Goal: Task Accomplishment & Management: Complete application form

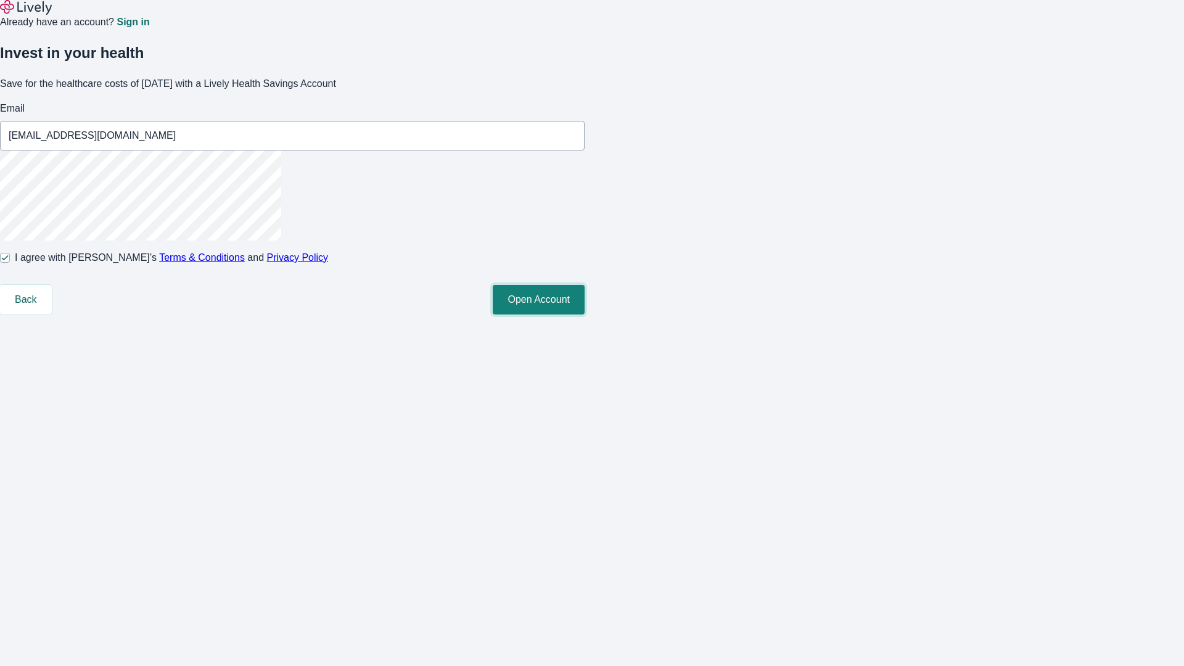
click at [585, 315] on button "Open Account" at bounding box center [539, 300] width 92 height 30
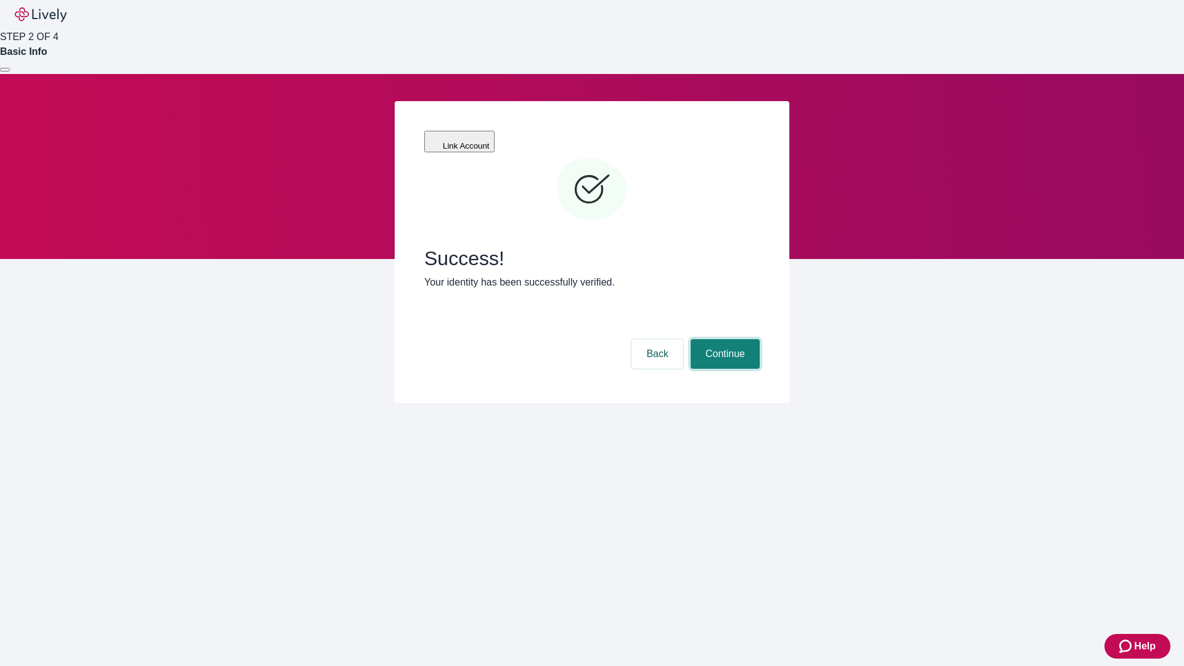
click at [724, 339] on button "Continue" at bounding box center [725, 354] width 69 height 30
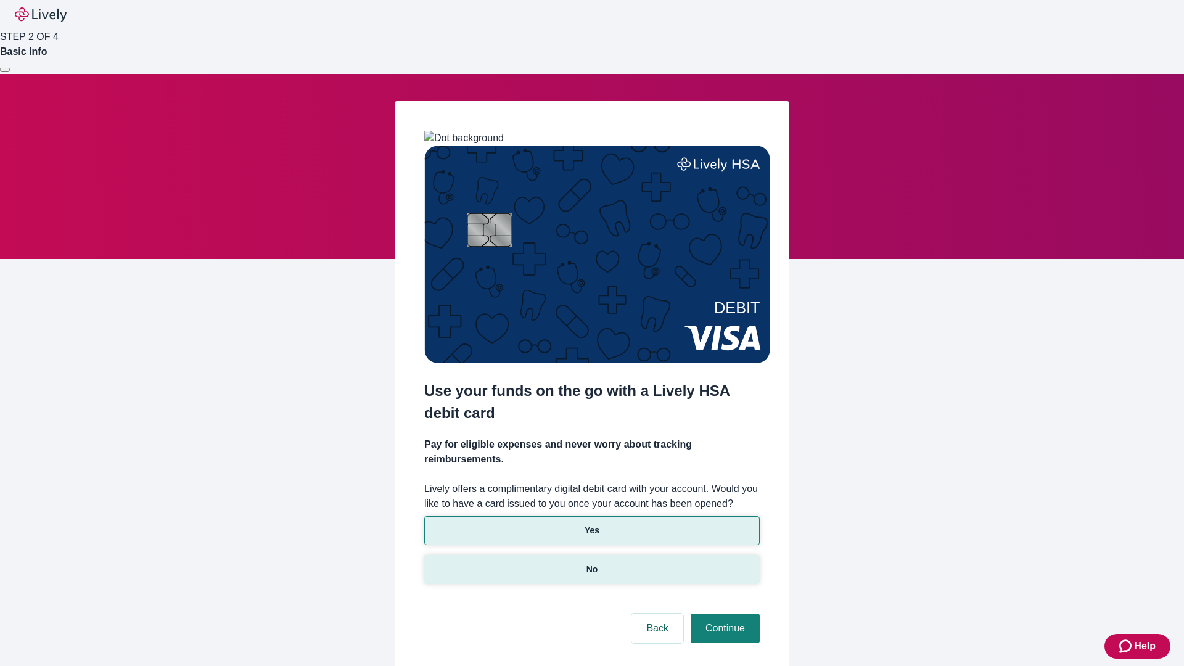
click at [592, 563] on p "No" at bounding box center [593, 569] width 12 height 13
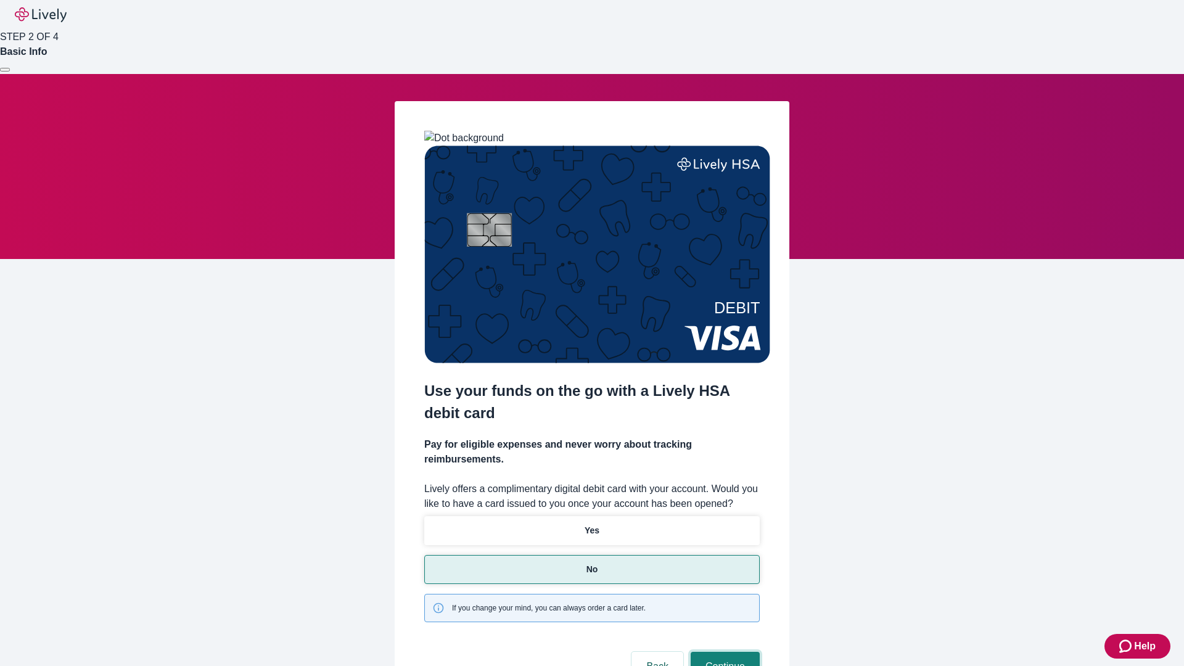
click at [724, 652] on button "Continue" at bounding box center [725, 667] width 69 height 30
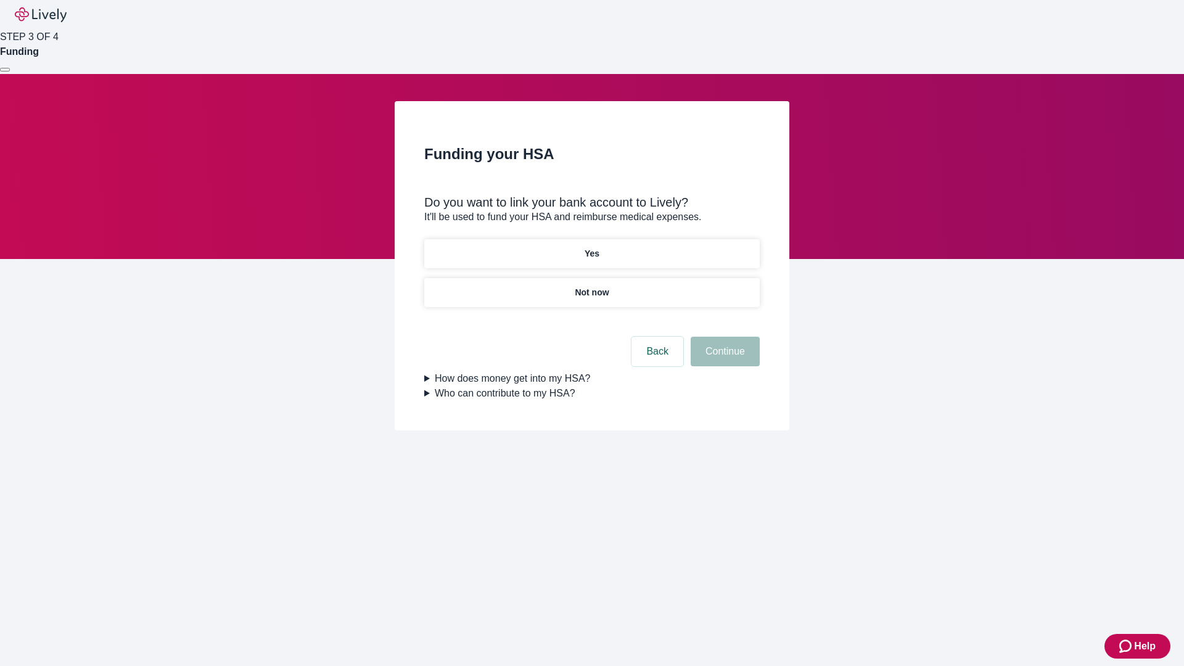
click at [592, 247] on p "Yes" at bounding box center [592, 253] width 15 height 13
click at [724, 337] on button "Continue" at bounding box center [725, 352] width 69 height 30
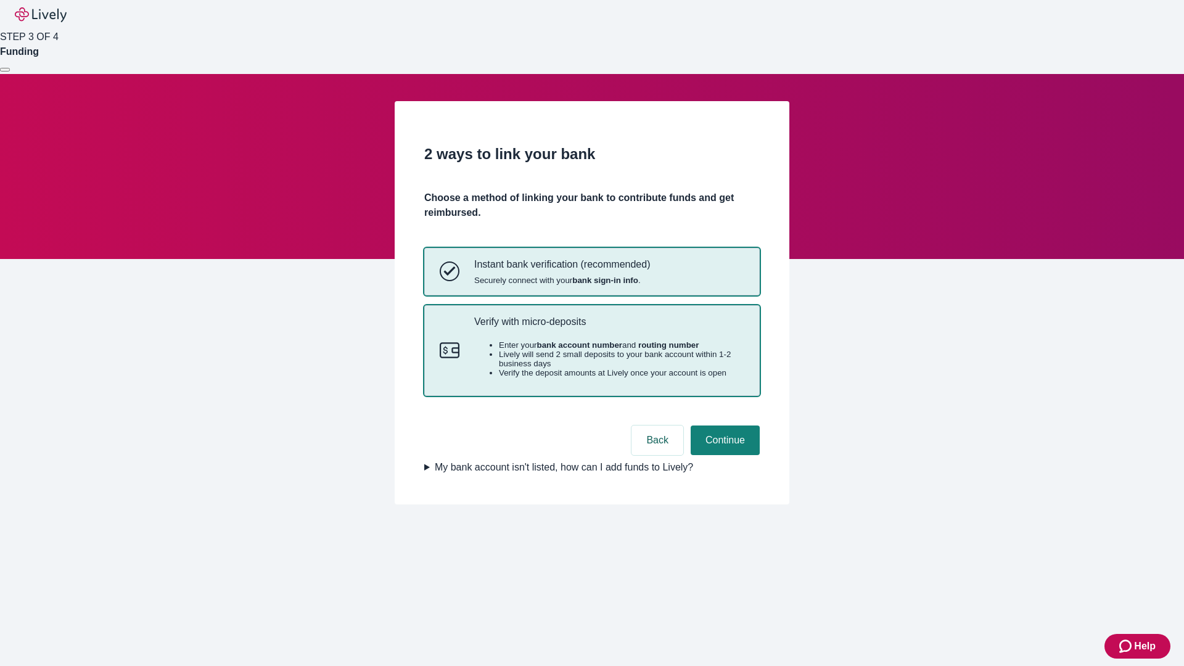
click at [609, 328] on p "Verify with micro-deposits" at bounding box center [609, 322] width 270 height 12
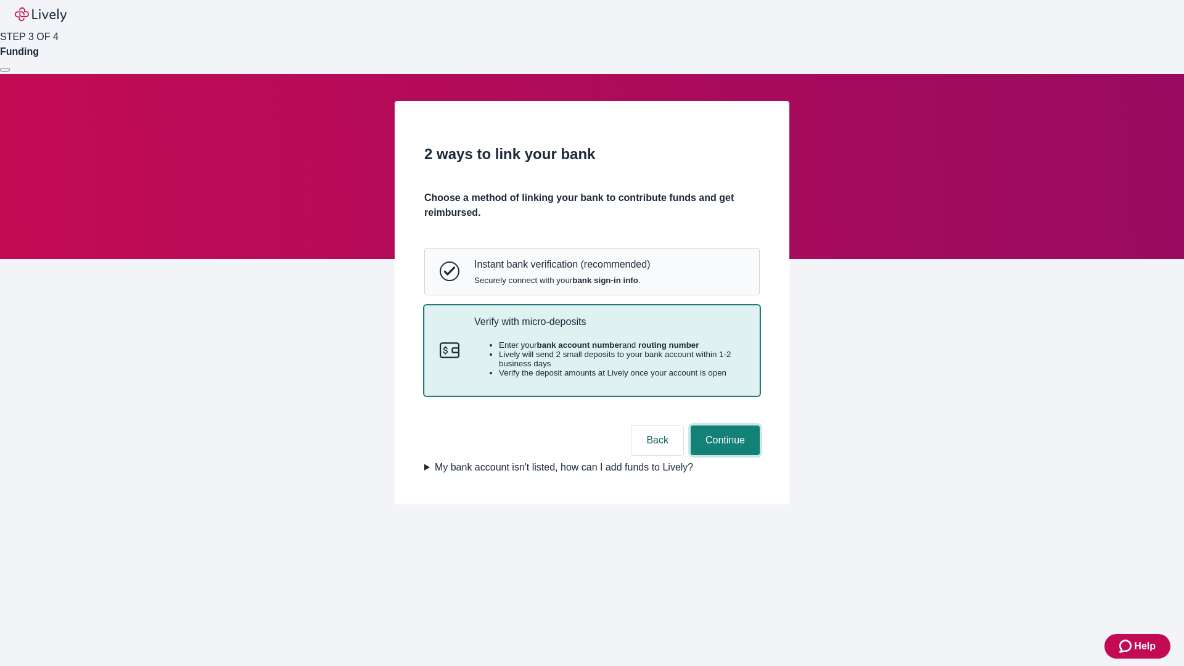
click at [724, 455] on button "Continue" at bounding box center [725, 441] width 69 height 30
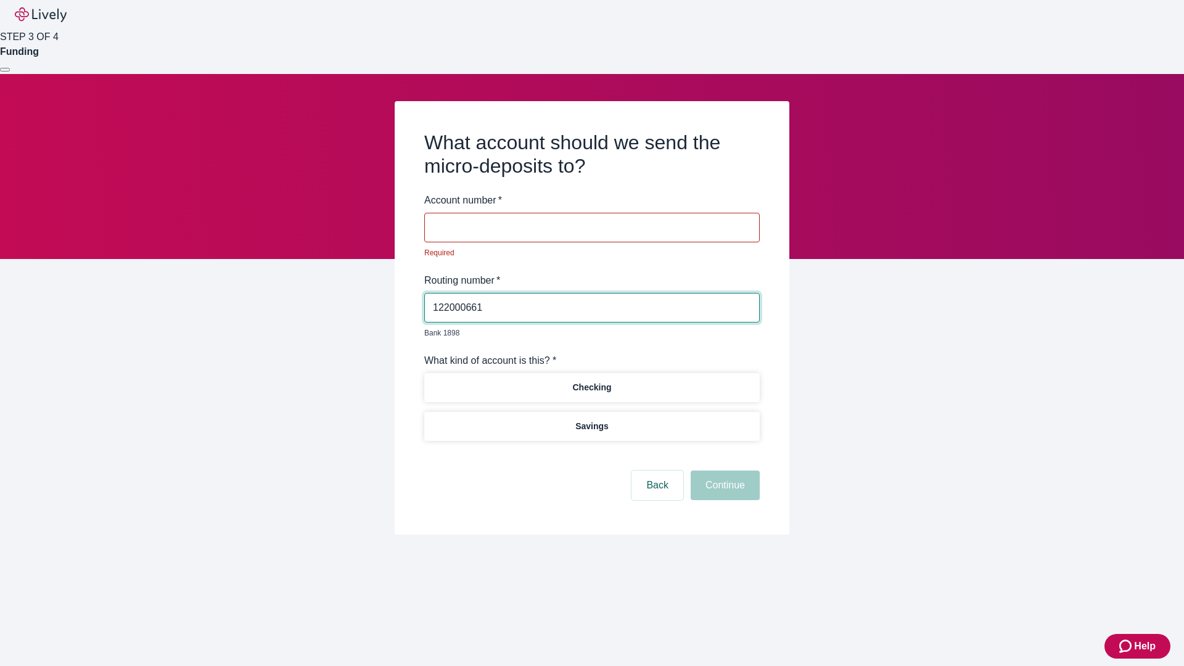
type input "122000661"
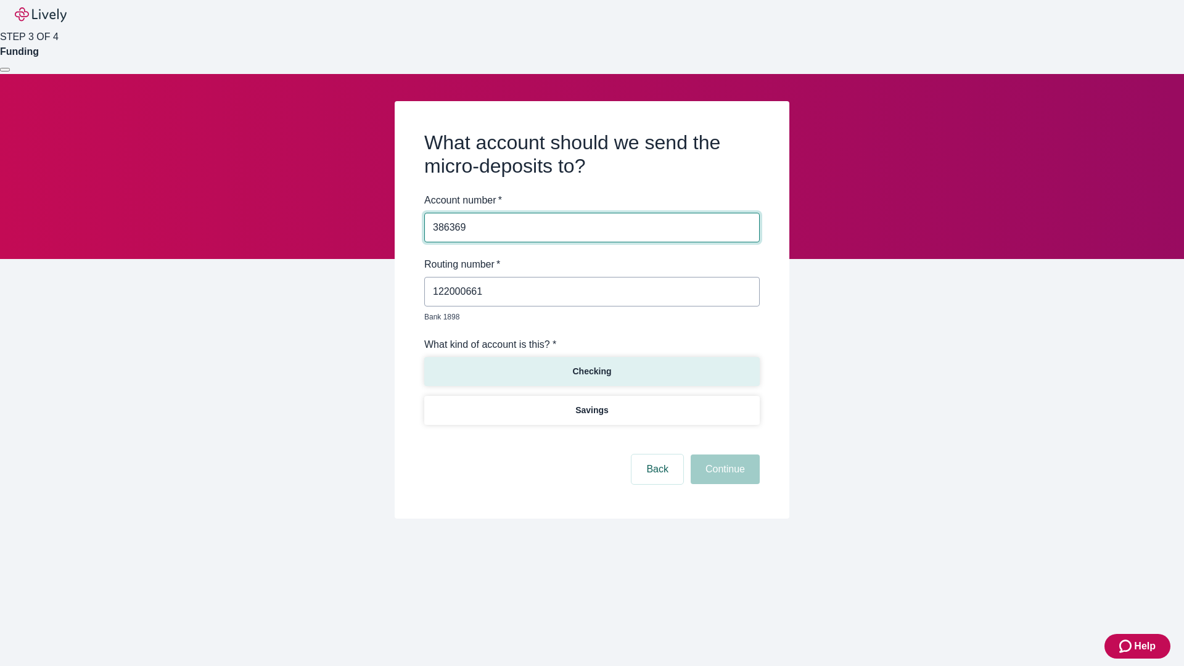
type input "386369"
click at [592, 365] on p "Checking" at bounding box center [591, 371] width 39 height 13
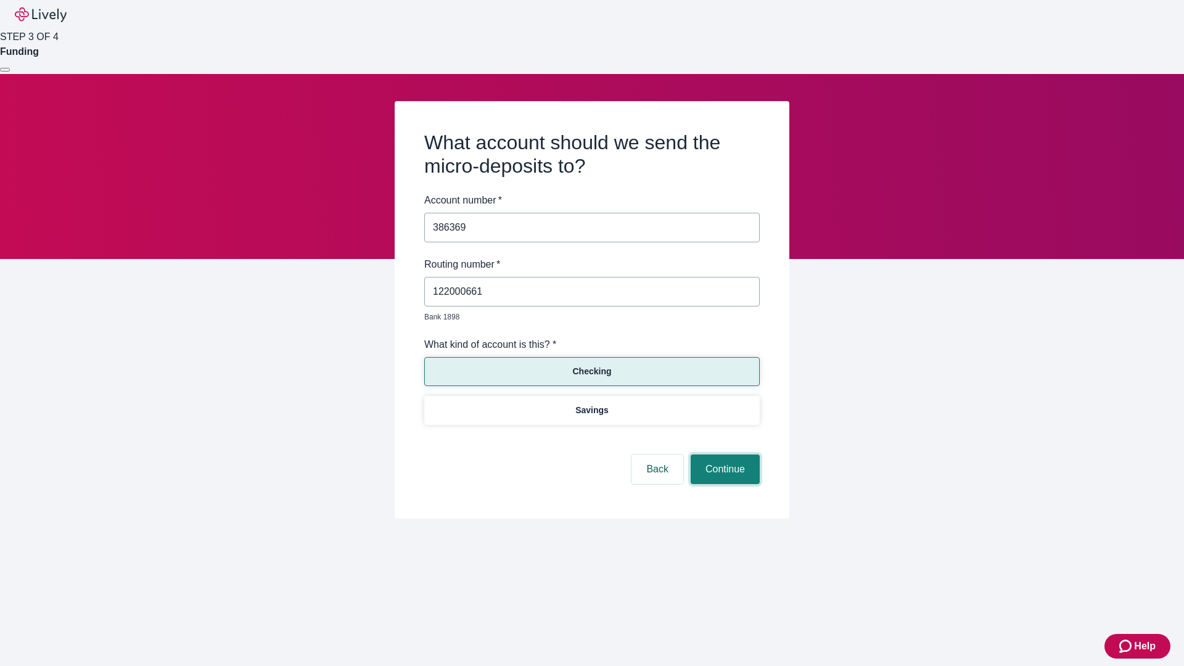
click at [724, 455] on button "Continue" at bounding box center [725, 470] width 69 height 30
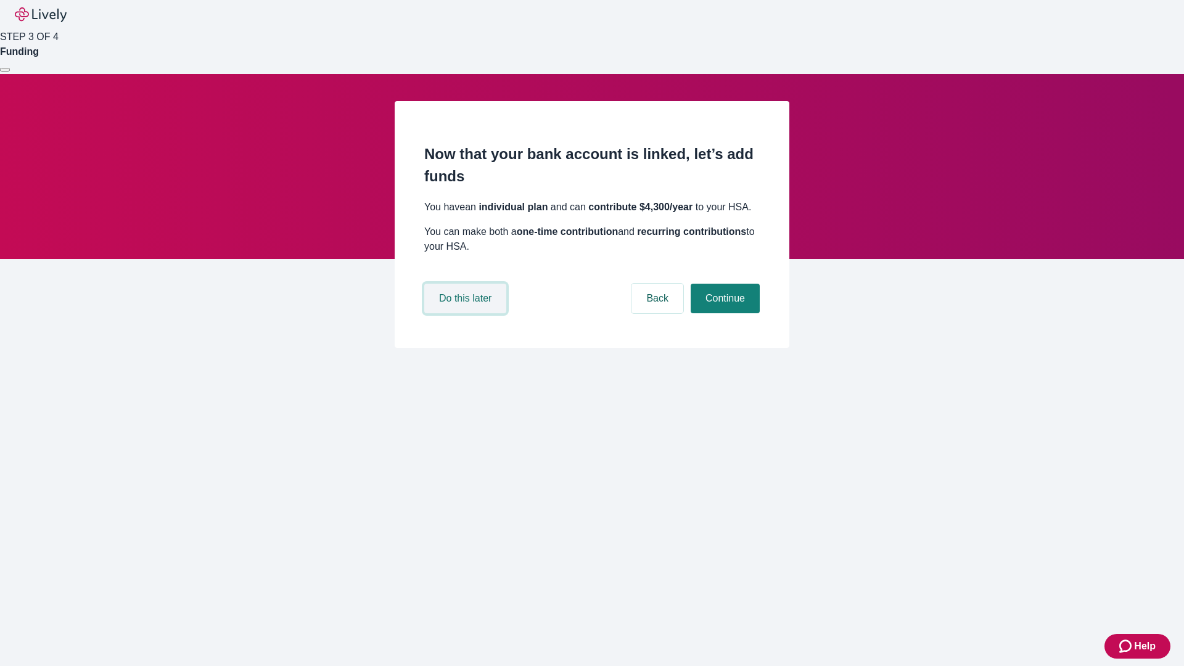
click at [467, 313] on button "Do this later" at bounding box center [465, 299] width 82 height 30
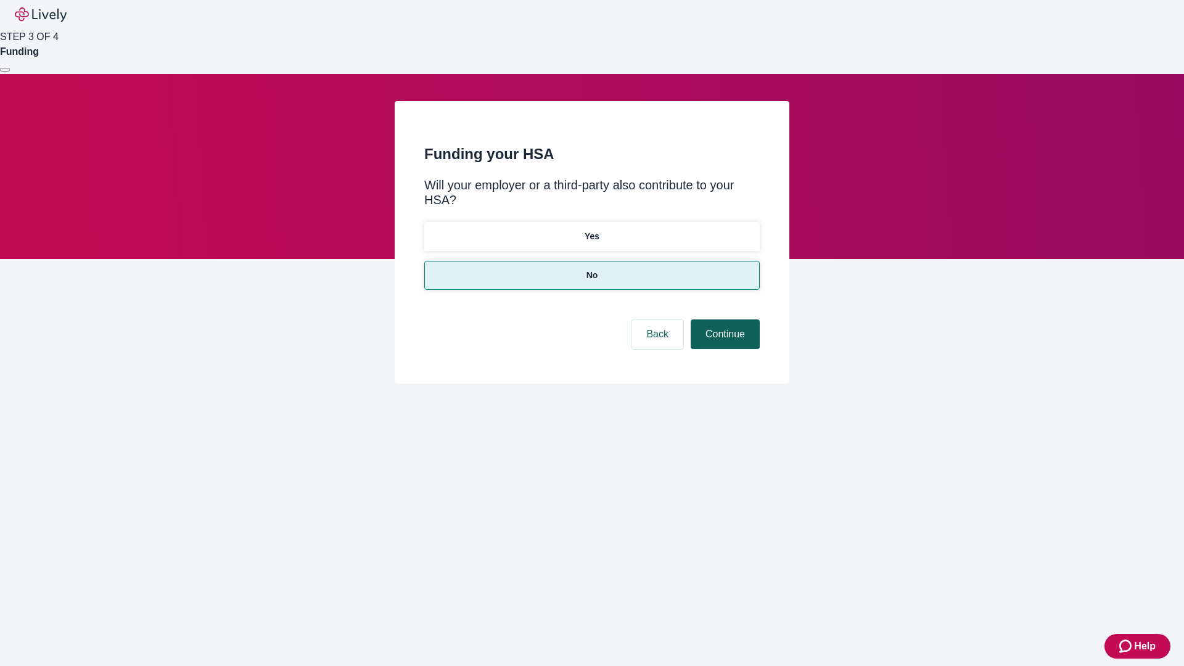
click at [724, 320] on button "Continue" at bounding box center [725, 335] width 69 height 30
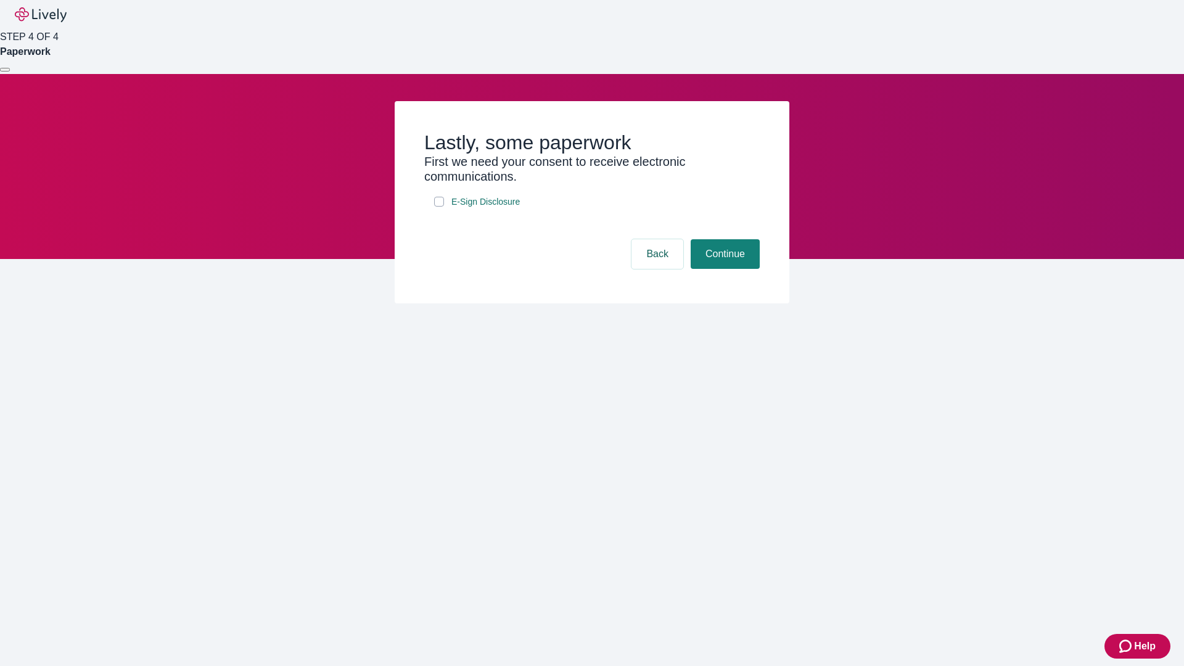
click at [439, 207] on input "E-Sign Disclosure" at bounding box center [439, 202] width 10 height 10
checkbox input "true"
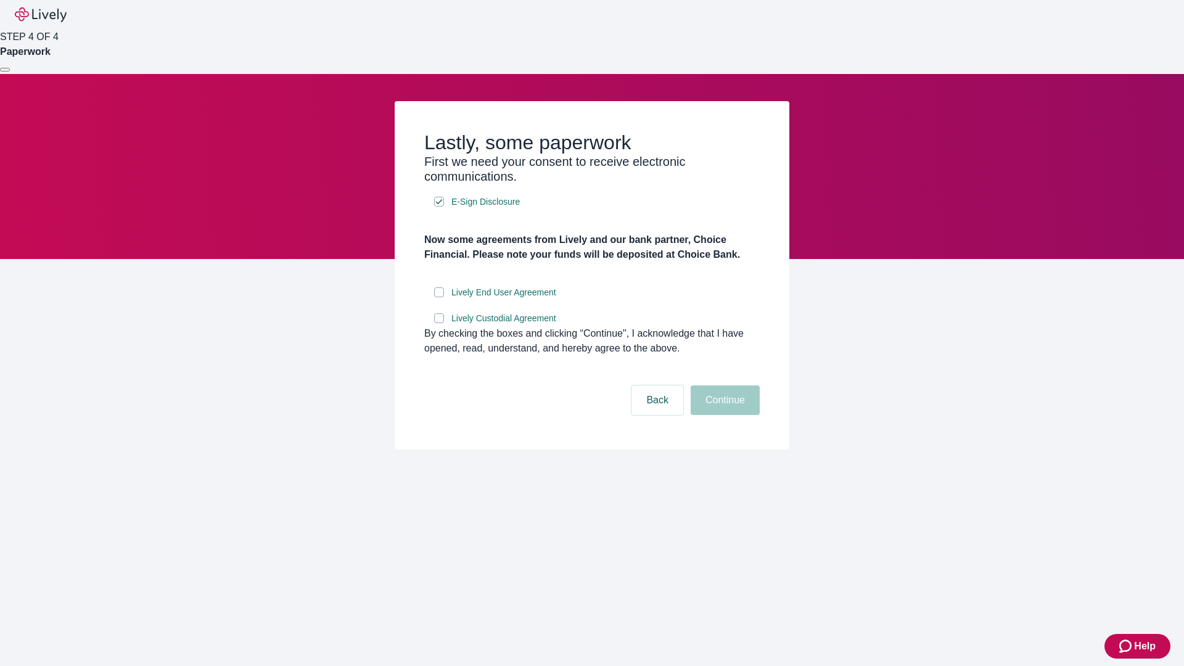
click at [439, 297] on input "Lively End User Agreement" at bounding box center [439, 292] width 10 height 10
checkbox input "true"
click at [439, 323] on input "Lively Custodial Agreement" at bounding box center [439, 318] width 10 height 10
checkbox input "true"
click at [724, 415] on button "Continue" at bounding box center [725, 401] width 69 height 30
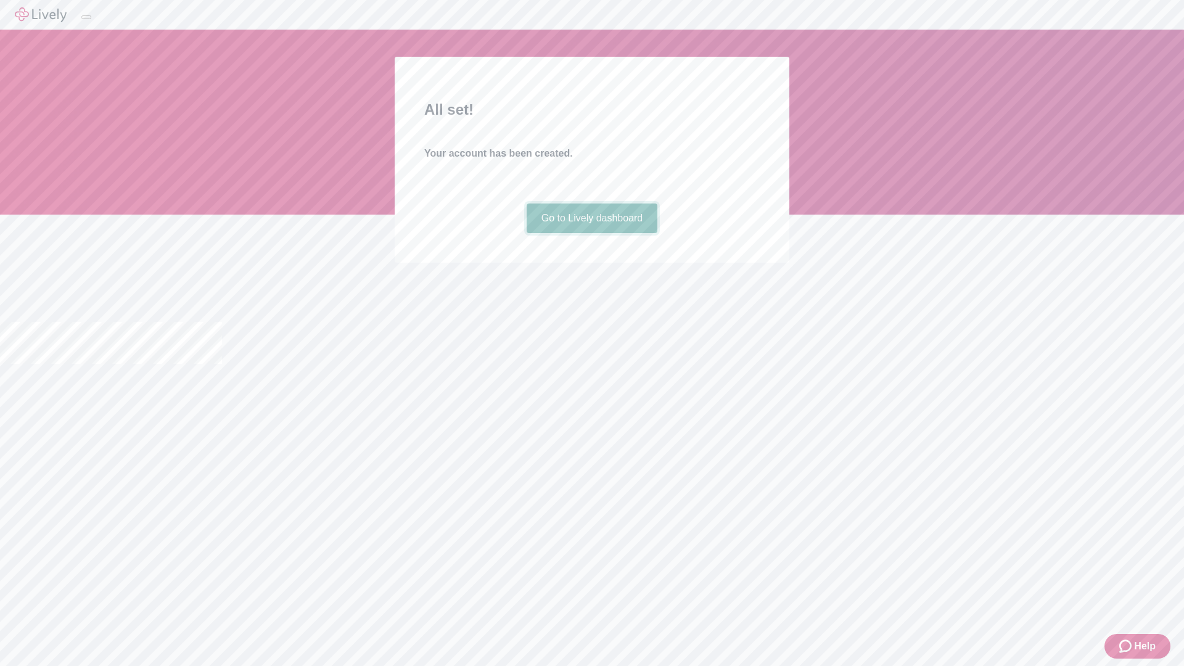
click at [592, 233] on link "Go to Lively dashboard" at bounding box center [592, 219] width 131 height 30
